Goal: Task Accomplishment & Management: Manage account settings

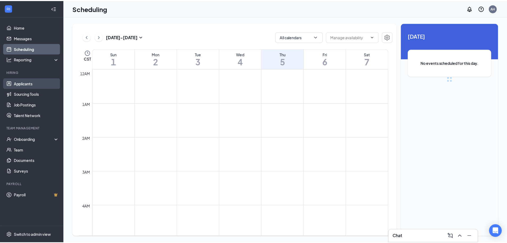
scroll to position [262, 0]
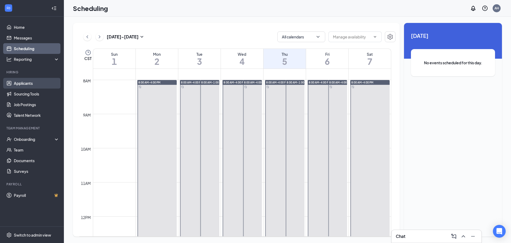
click at [33, 82] on link "Applicants" at bounding box center [37, 83] width 46 height 11
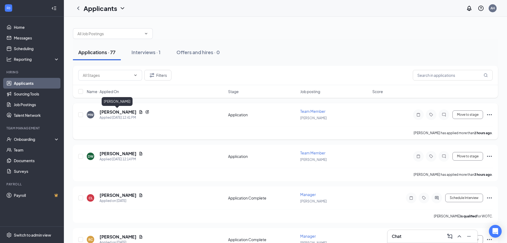
click at [121, 110] on h5 "[PERSON_NAME]" at bounding box center [118, 112] width 37 height 6
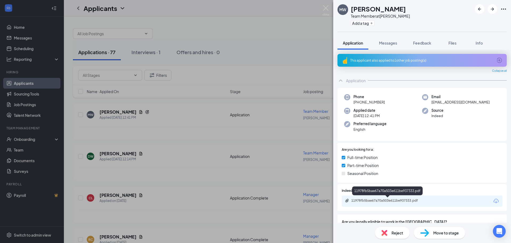
click at [397, 200] on div "11978fb5bae67a70a503e611be937333.pdf" at bounding box center [389, 200] width 75 height 4
click at [325, 6] on img at bounding box center [326, 10] width 7 height 10
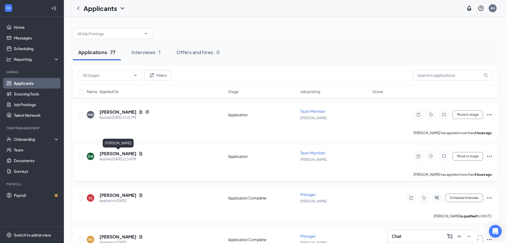
click at [122, 152] on h5 "[PERSON_NAME]" at bounding box center [118, 154] width 37 height 6
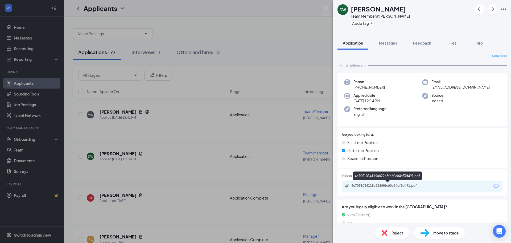
click at [403, 186] on div "4c7051034119a82268fe60c84cf3d491.pdf" at bounding box center [389, 185] width 75 height 4
click at [323, 6] on img at bounding box center [326, 10] width 7 height 10
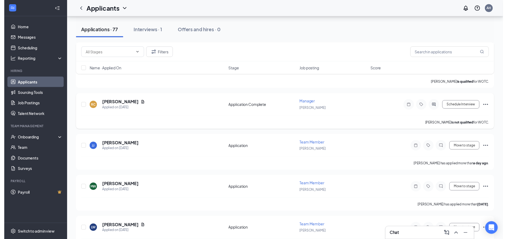
scroll to position [160, 0]
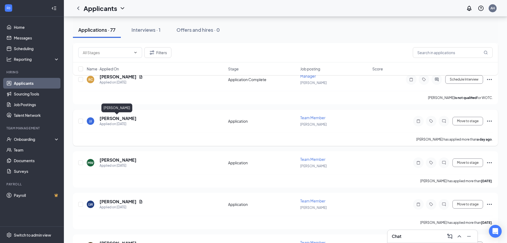
click at [115, 118] on h5 "[PERSON_NAME]" at bounding box center [118, 118] width 37 height 6
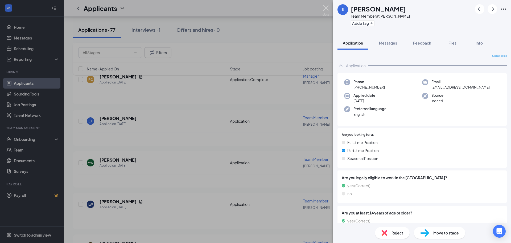
click at [328, 8] on img at bounding box center [326, 10] width 7 height 10
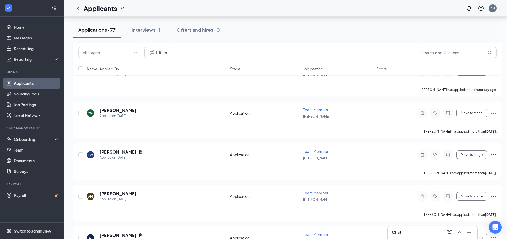
scroll to position [240, 0]
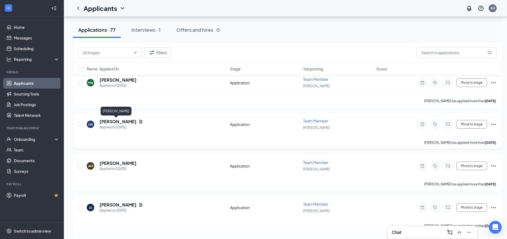
click at [115, 121] on h5 "[PERSON_NAME]" at bounding box center [118, 122] width 37 height 6
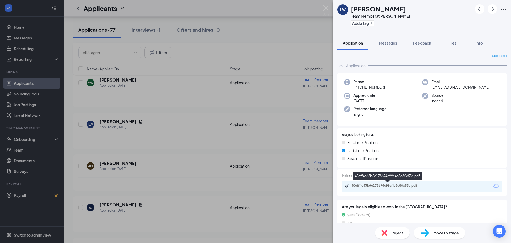
click at [392, 185] on div "40eff4c63b6e178694c99a4b8e80c55c.pdf" at bounding box center [389, 185] width 75 height 4
click at [326, 5] on img at bounding box center [326, 10] width 7 height 10
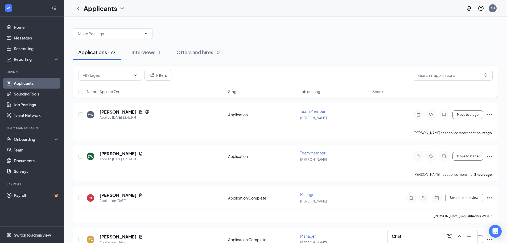
click at [303, 38] on div at bounding box center [285, 31] width 425 height 16
click at [156, 51] on div "Interviews · 1" at bounding box center [146, 52] width 29 height 7
